Goal: Find specific page/section: Find specific page/section

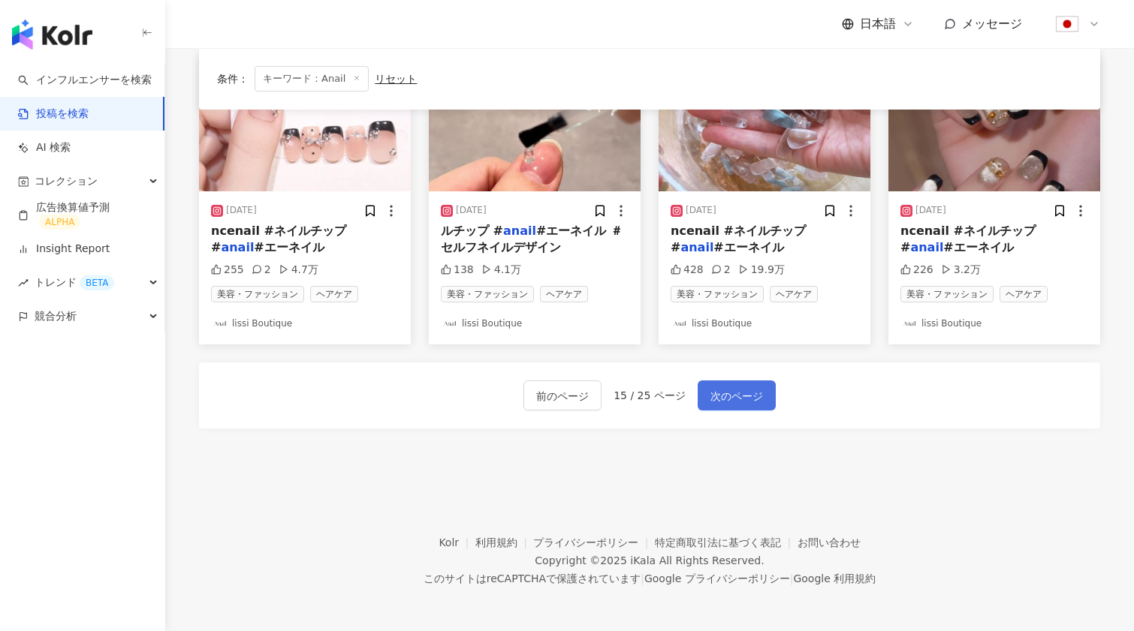
scroll to position [805, 0]
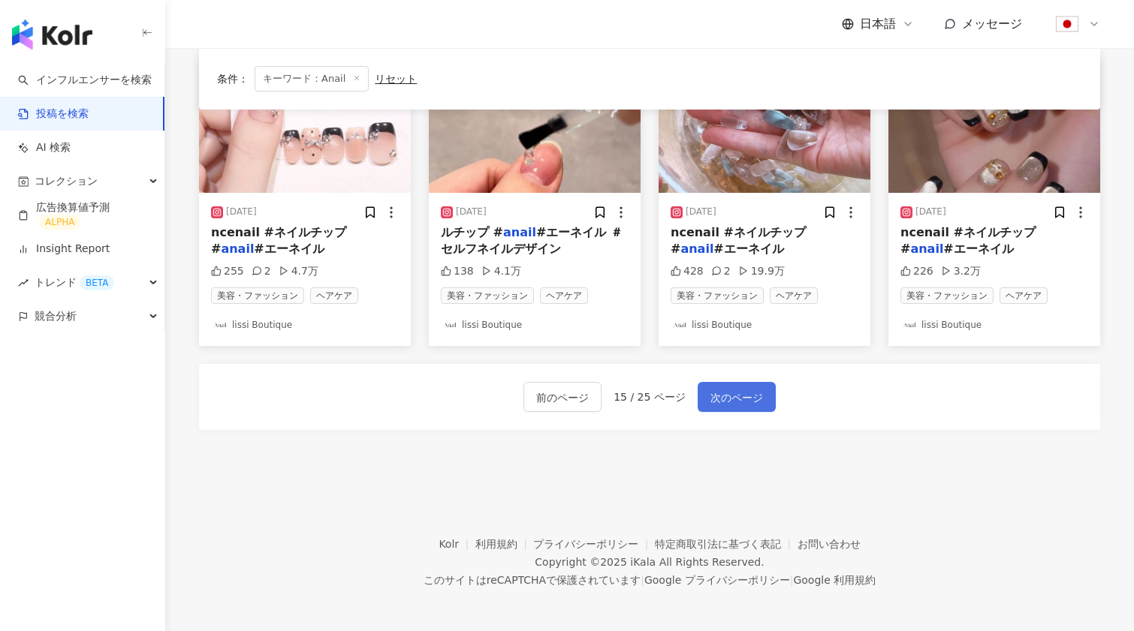
click at [723, 398] on span "次のページ" at bounding box center [736, 398] width 53 height 18
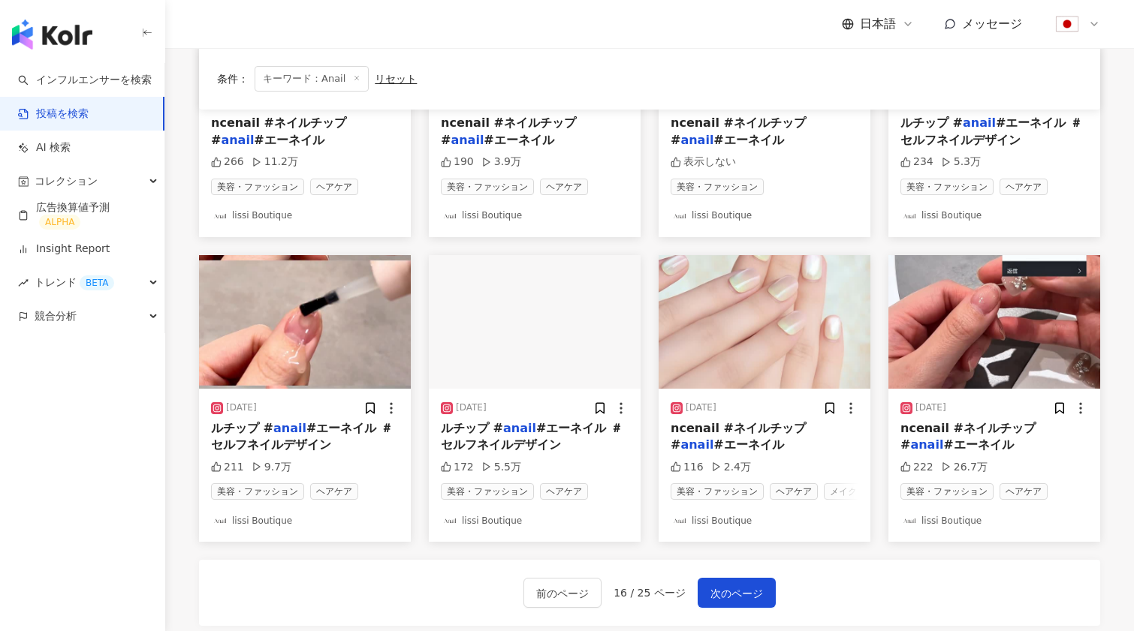
scroll to position [595, 0]
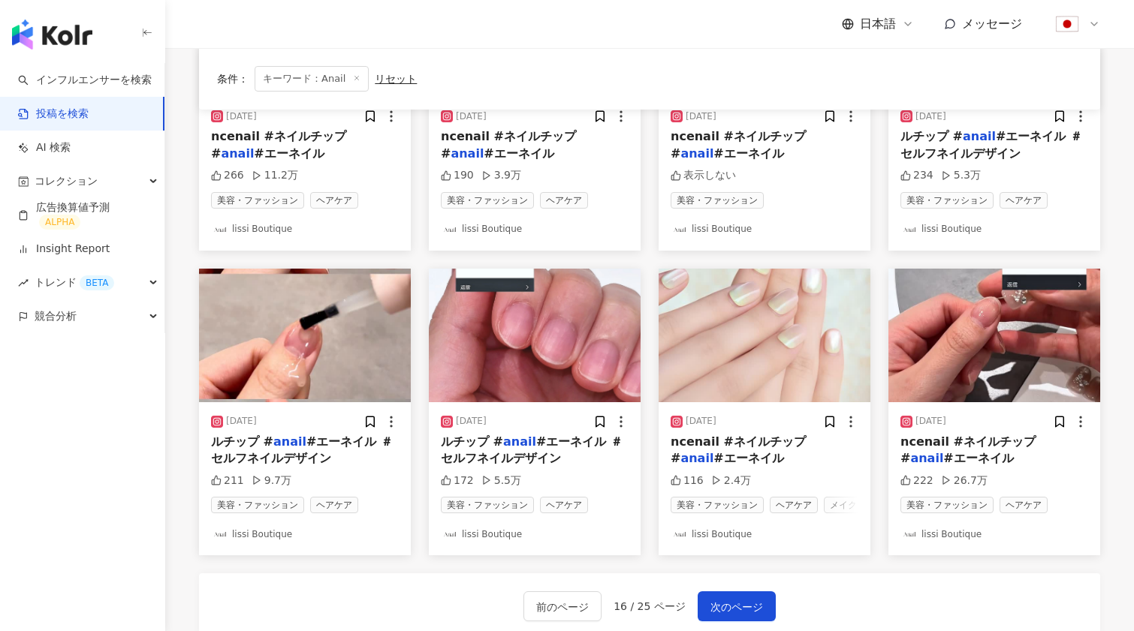
click at [788, 314] on img "button" at bounding box center [764, 336] width 212 height 134
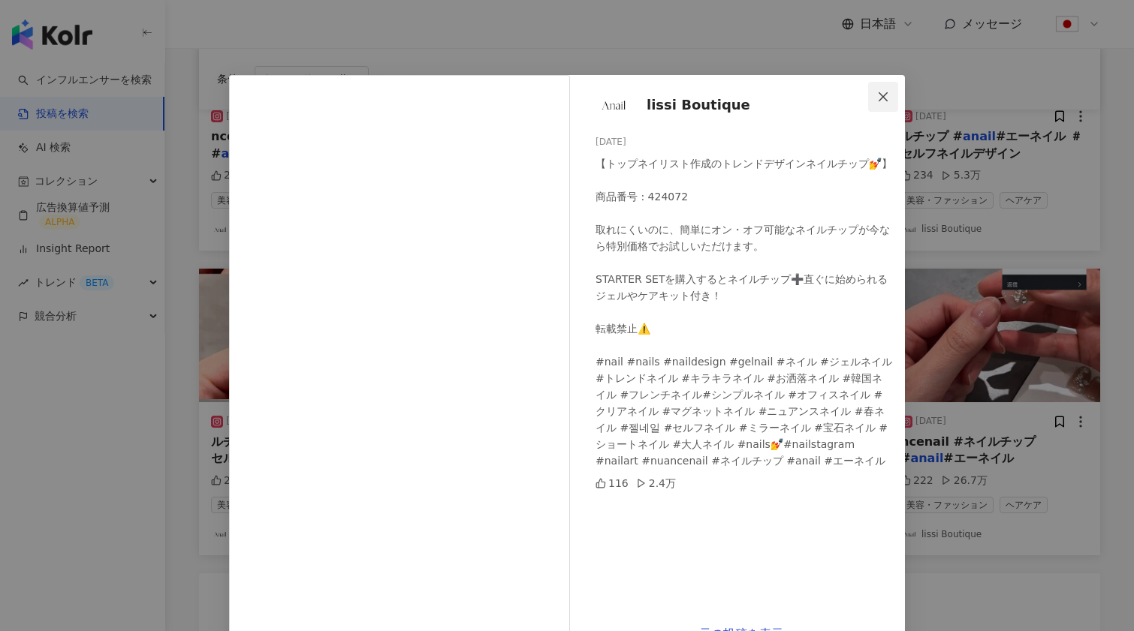
click at [885, 94] on icon "close" at bounding box center [882, 96] width 9 height 9
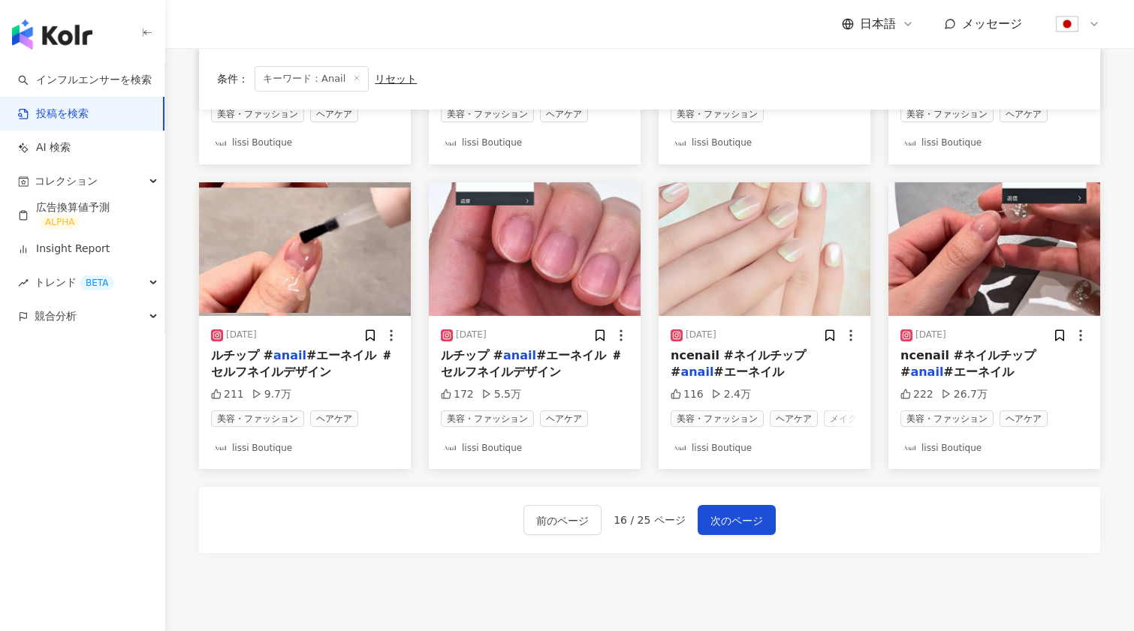
scroll to position [682, 0]
click at [727, 520] on span "次のページ" at bounding box center [736, 521] width 53 height 18
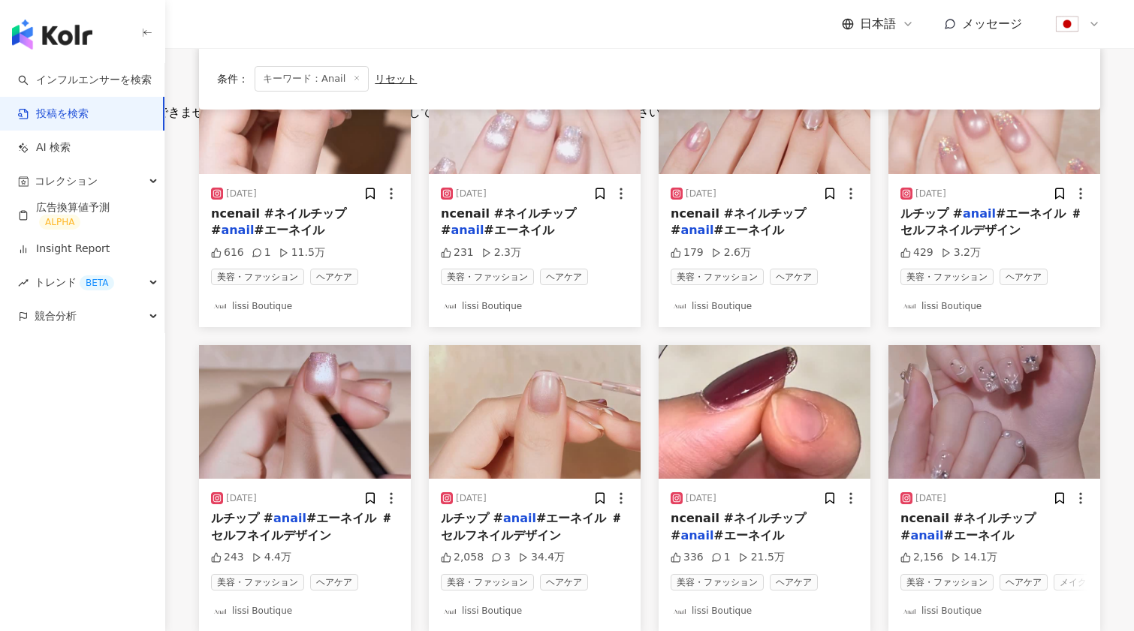
scroll to position [641, 0]
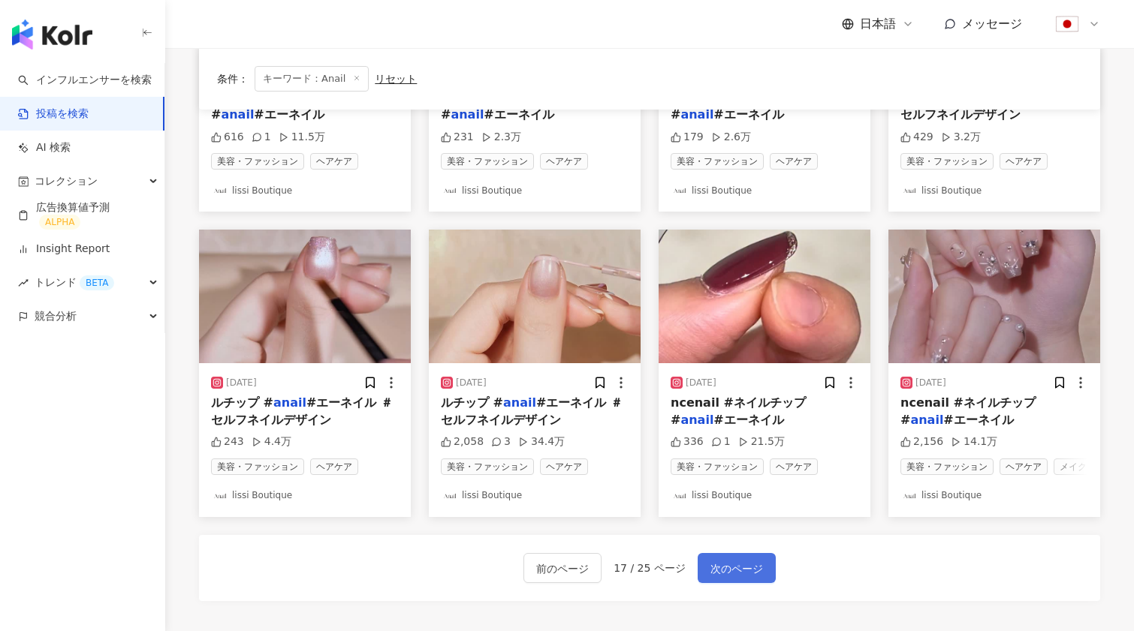
click at [749, 555] on button "次のページ" at bounding box center [736, 568] width 78 height 30
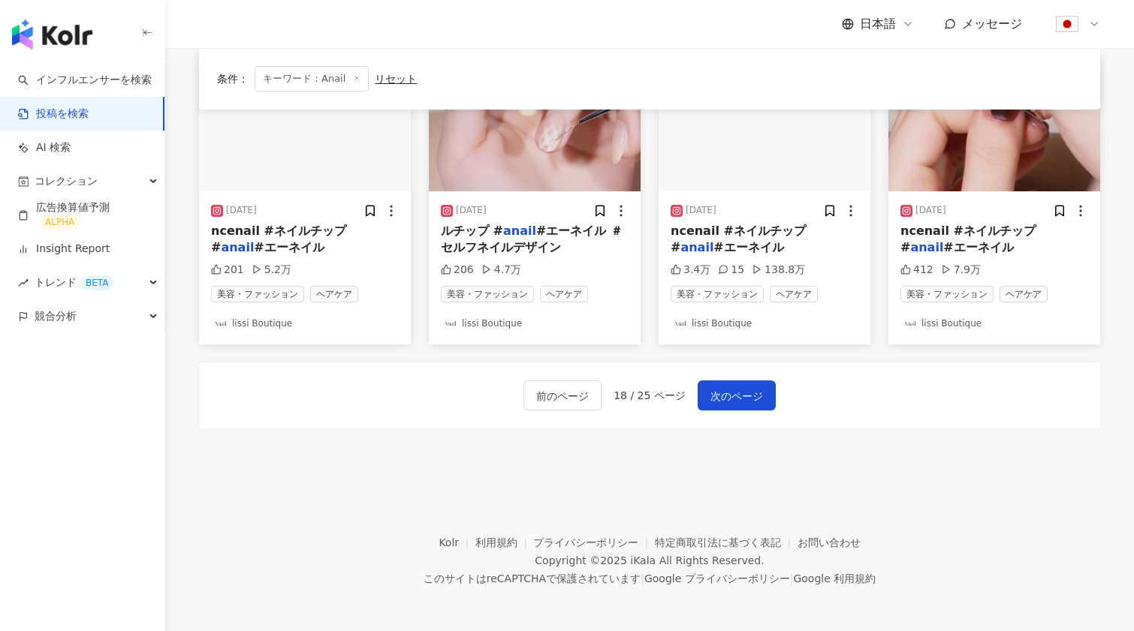
scroll to position [805, 0]
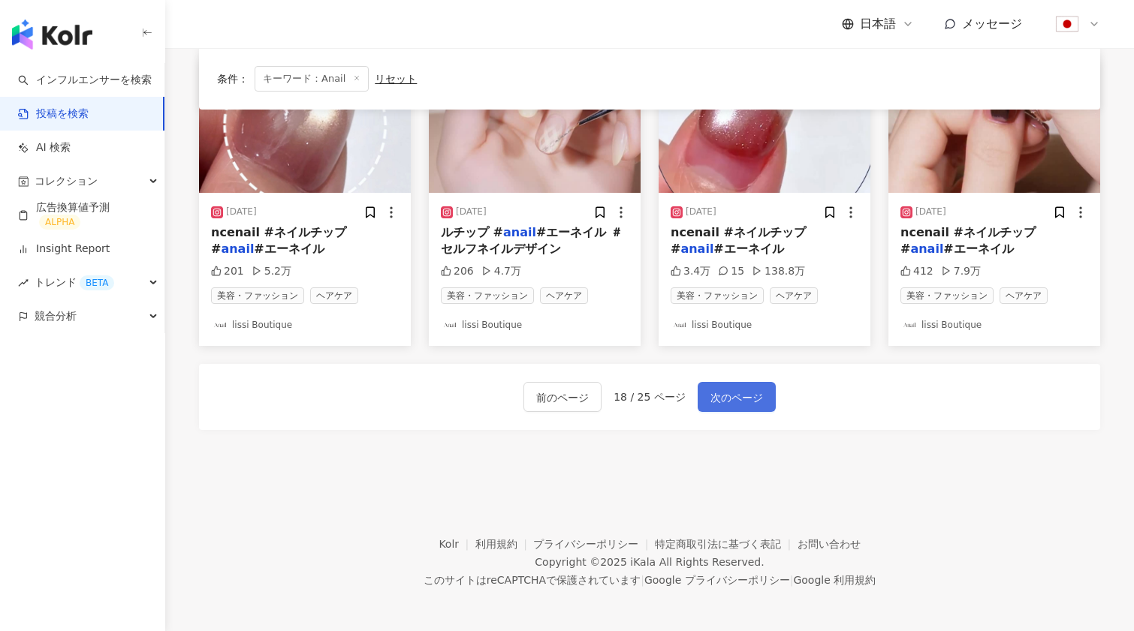
click at [736, 396] on span "次のページ" at bounding box center [736, 398] width 53 height 18
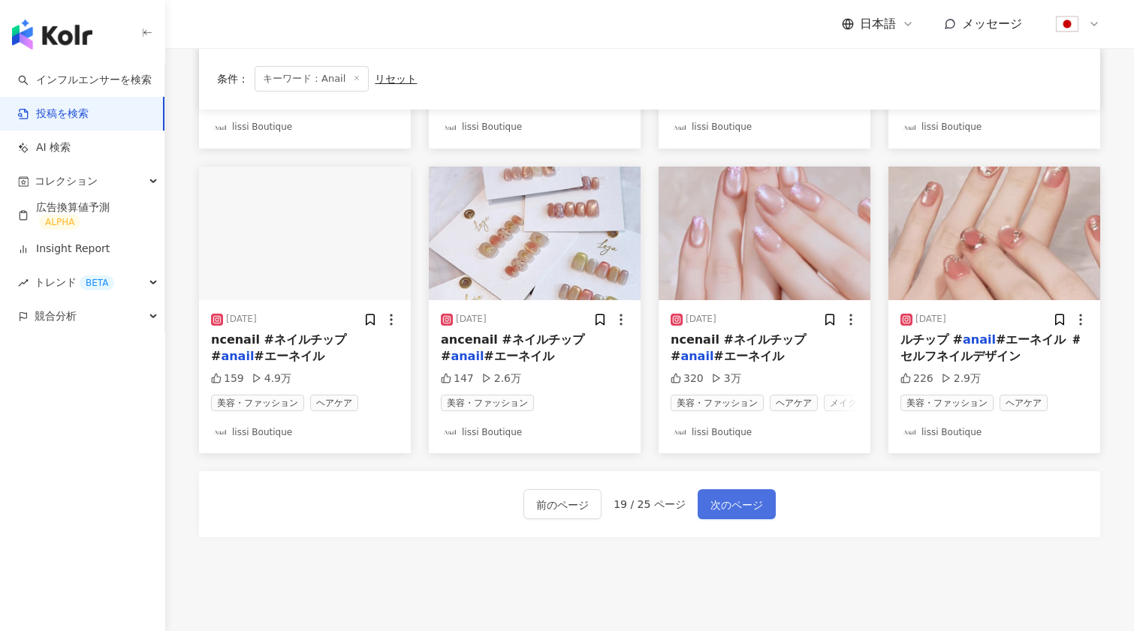
scroll to position [679, 0]
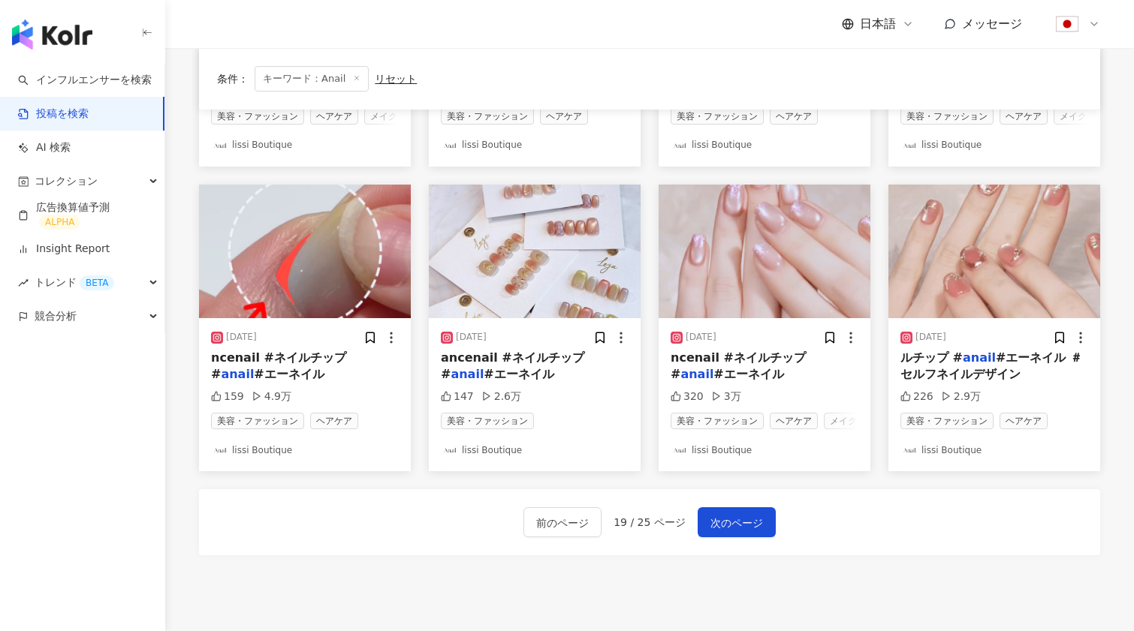
click at [315, 285] on img "button" at bounding box center [305, 252] width 212 height 134
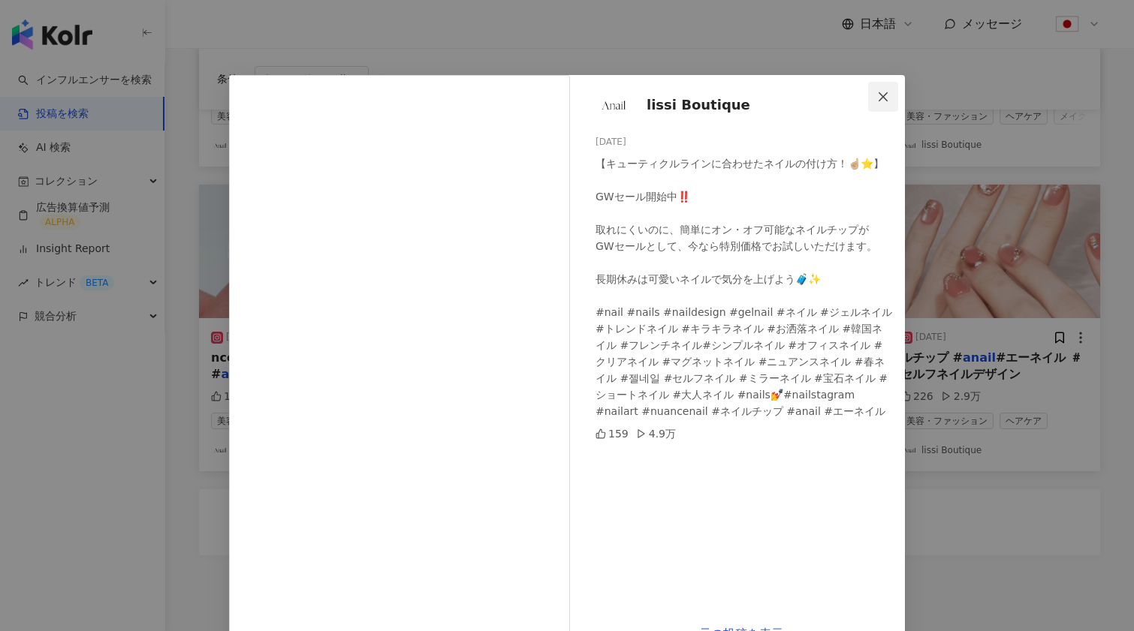
click at [893, 101] on span "Close" at bounding box center [883, 97] width 30 height 12
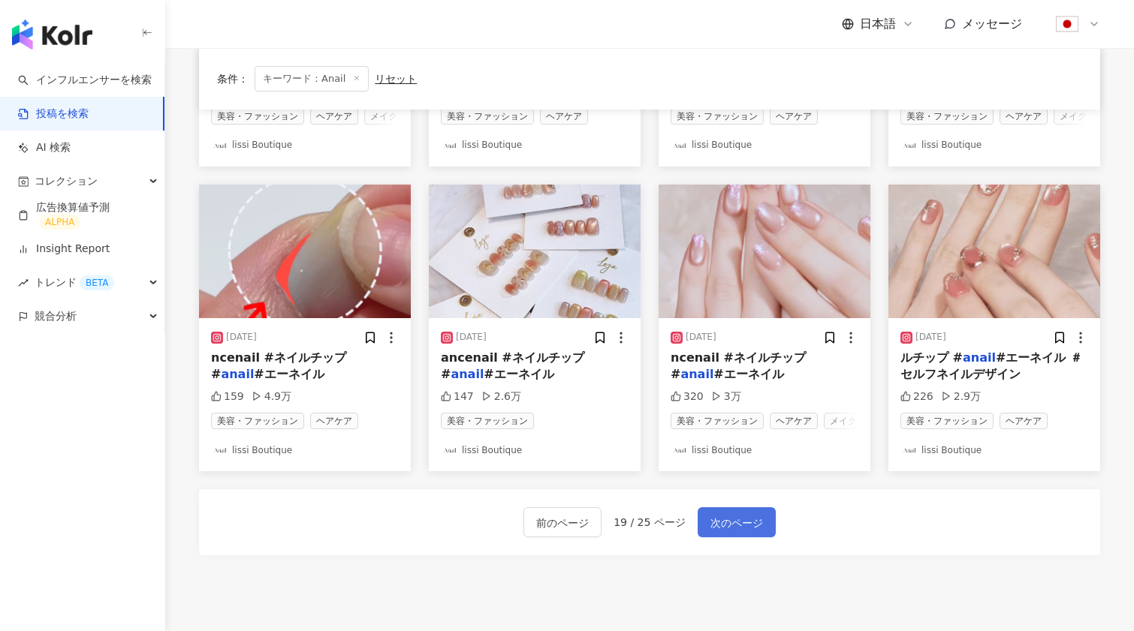
click at [733, 518] on span "次のページ" at bounding box center [736, 523] width 53 height 18
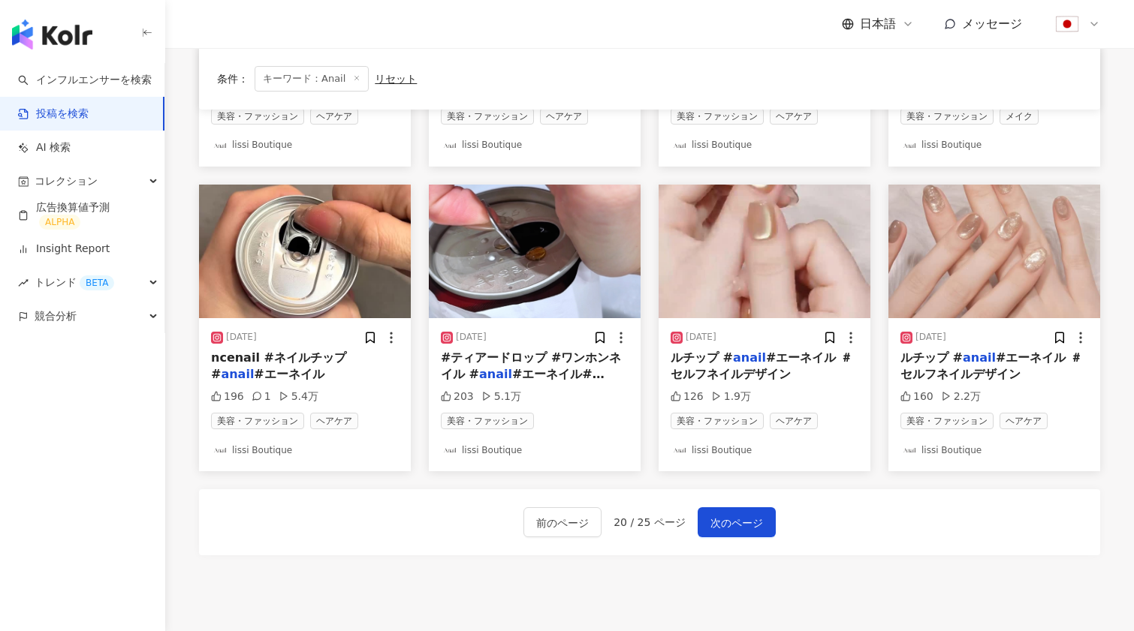
click at [547, 278] on img "button" at bounding box center [535, 252] width 212 height 134
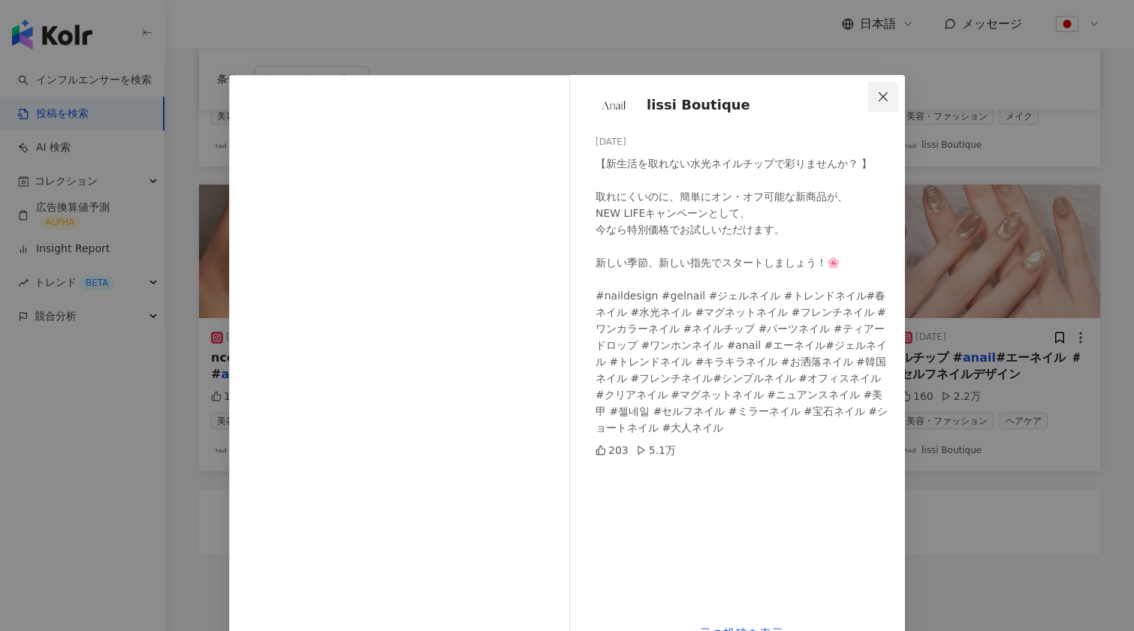
click at [879, 100] on icon "close" at bounding box center [882, 96] width 9 height 9
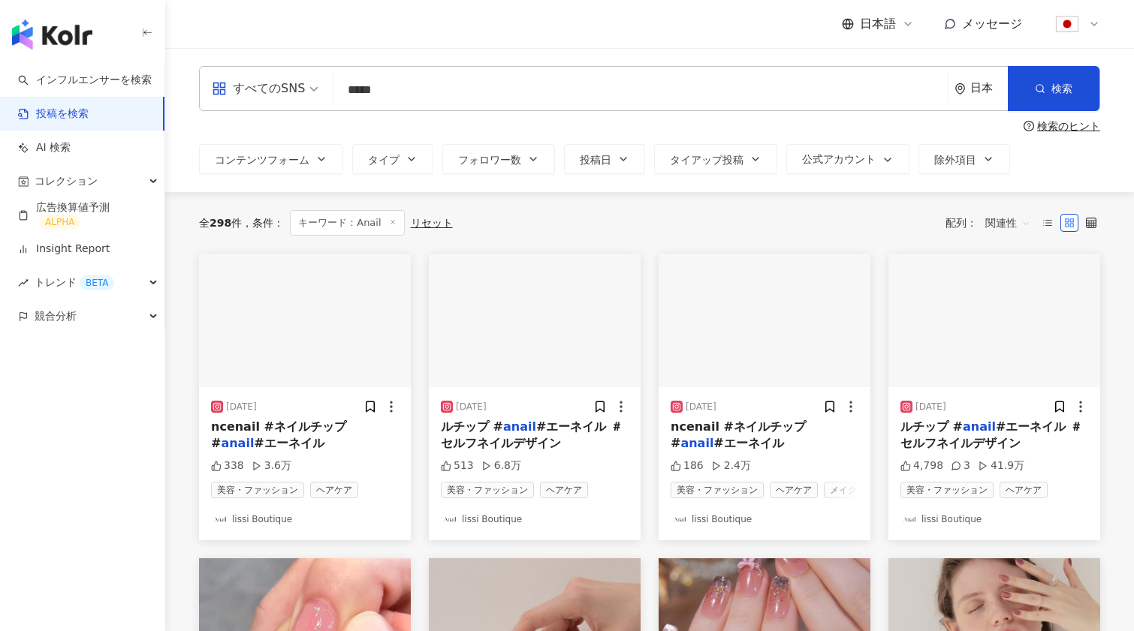
scroll to position [0, 0]
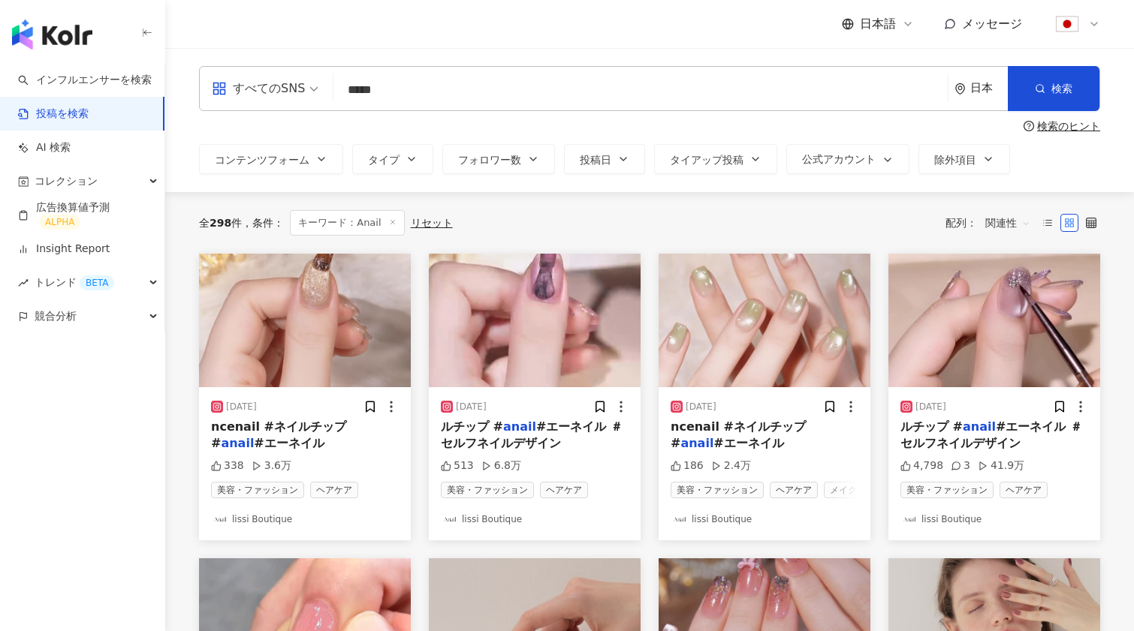
click at [89, 122] on link "投稿を検索" at bounding box center [53, 114] width 71 height 15
